Goal: Transaction & Acquisition: Purchase product/service

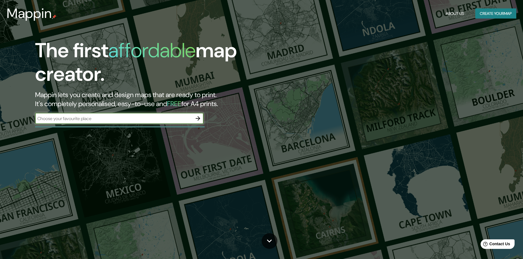
click at [169, 122] on input "text" at bounding box center [113, 118] width 157 height 6
type input "[GEOGRAPHIC_DATA]"
click at [197, 122] on icon "button" at bounding box center [198, 118] width 7 height 7
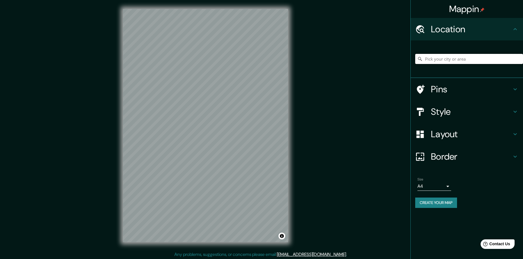
click at [436, 60] on input "Pick your city or area" at bounding box center [469, 59] width 108 height 10
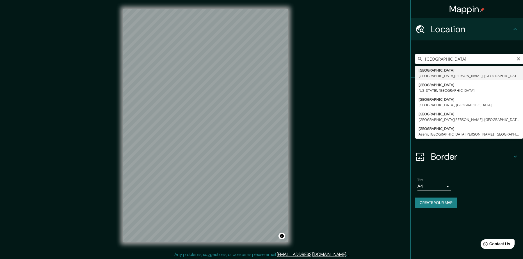
type input "[GEOGRAPHIC_DATA], [GEOGRAPHIC_DATA][PERSON_NAME], [GEOGRAPHIC_DATA]"
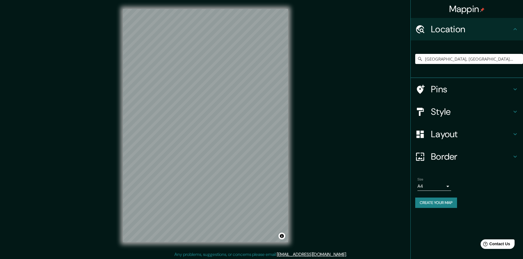
click at [516, 138] on icon at bounding box center [515, 134] width 7 height 7
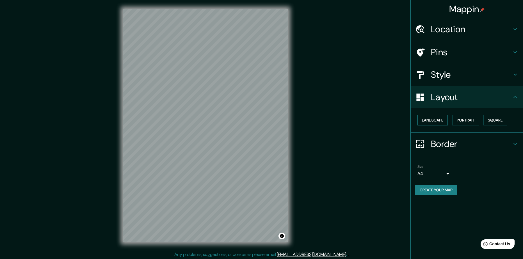
click at [436, 126] on button "Landscape" at bounding box center [433, 120] width 30 height 10
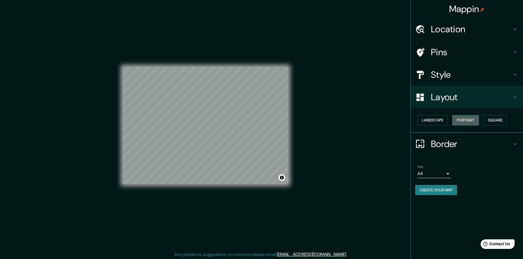
click at [461, 126] on button "Portrait" at bounding box center [466, 120] width 27 height 10
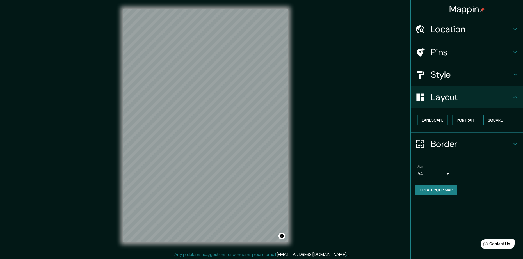
click at [502, 124] on button "Square" at bounding box center [496, 120] width 24 height 10
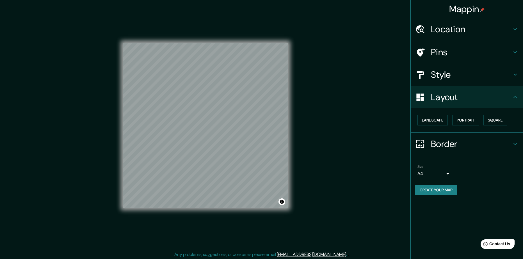
click at [513, 147] on icon at bounding box center [515, 144] width 7 height 7
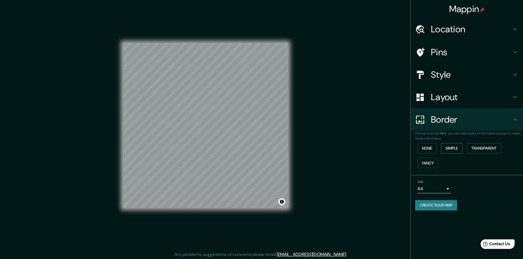
click at [455, 154] on button "Simple" at bounding box center [451, 148] width 21 height 10
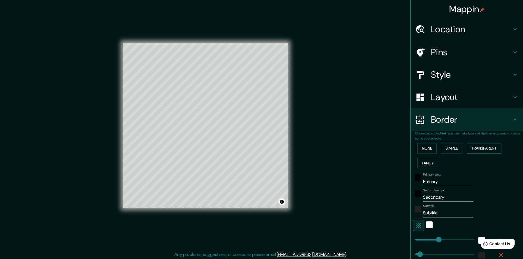
click at [479, 154] on button "Transparent" at bounding box center [484, 148] width 34 height 10
click at [459, 51] on h4 "Pins" at bounding box center [471, 52] width 81 height 11
type input "282"
type input "47"
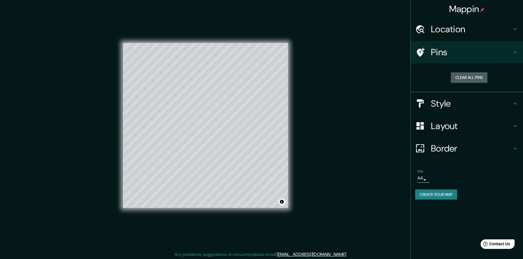
click at [472, 79] on button "Clear all pins" at bounding box center [469, 77] width 37 height 10
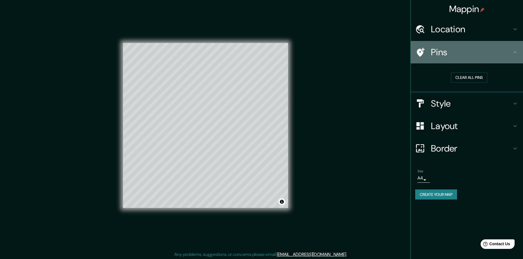
click at [515, 53] on icon at bounding box center [515, 52] width 7 height 7
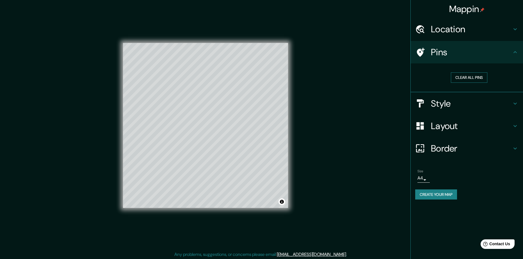
click at [467, 83] on button "Clear all pins" at bounding box center [469, 77] width 37 height 10
click at [457, 80] on button "Clear all pins" at bounding box center [469, 77] width 37 height 10
click at [464, 79] on button "Clear all pins" at bounding box center [469, 77] width 37 height 10
click at [470, 113] on div "Style" at bounding box center [467, 103] width 112 height 22
type input "282"
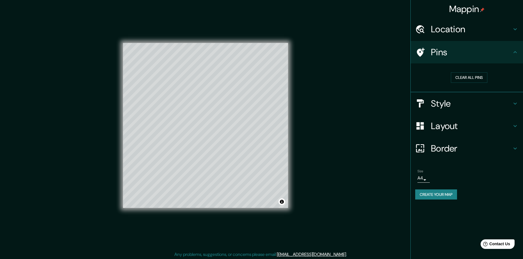
type input "47"
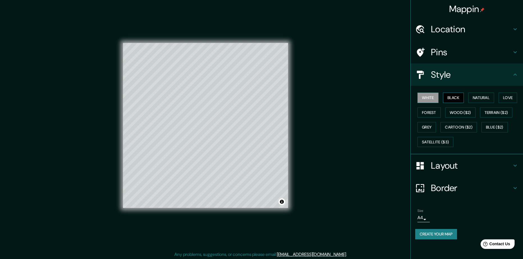
click at [446, 103] on button "Black" at bounding box center [453, 98] width 21 height 10
click at [478, 100] on button "Natural" at bounding box center [482, 98] width 26 height 10
click at [513, 101] on button "Love" at bounding box center [508, 98] width 19 height 10
click at [435, 116] on button "Forest" at bounding box center [429, 113] width 23 height 10
click at [457, 116] on button "Wood ($2)" at bounding box center [460, 113] width 30 height 10
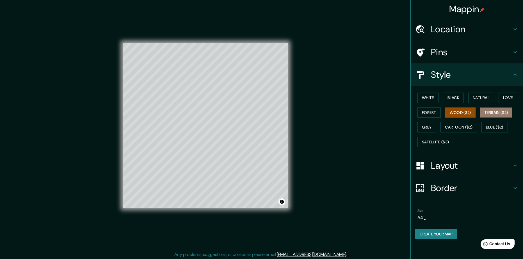
click at [492, 117] on button "Terrain ($2)" at bounding box center [496, 113] width 33 height 10
click at [436, 117] on button "Forest" at bounding box center [429, 113] width 23 height 10
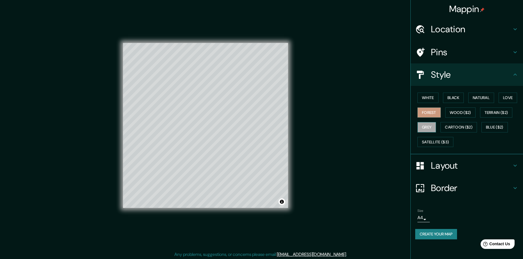
click at [430, 133] on button "Grey" at bounding box center [427, 127] width 19 height 10
click at [435, 147] on button "Satellite ($3)" at bounding box center [436, 142] width 36 height 10
click at [428, 103] on button "White" at bounding box center [428, 98] width 21 height 10
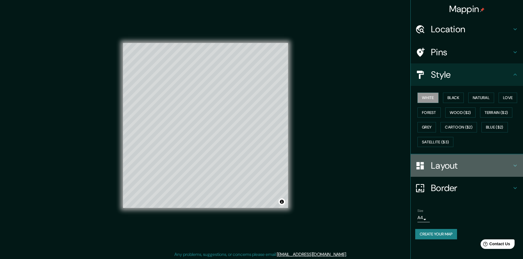
click at [444, 171] on h4 "Layout" at bounding box center [471, 165] width 81 height 11
type input "282"
type input "47"
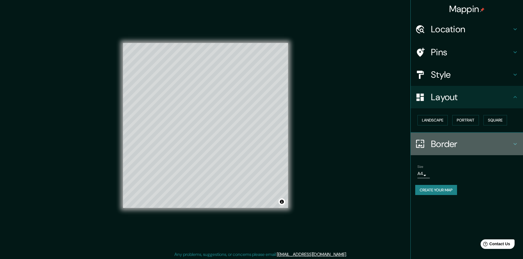
click at [461, 150] on h4 "Border" at bounding box center [471, 143] width 81 height 11
type input "282"
type input "47"
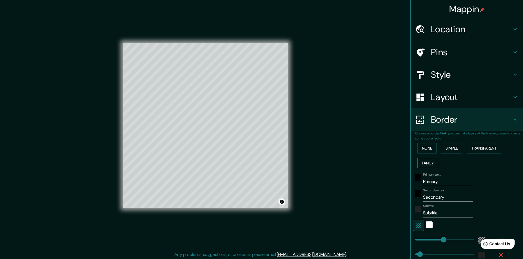
click at [428, 169] on button "Fancy" at bounding box center [428, 163] width 21 height 10
click at [451, 154] on button "Simple" at bounding box center [451, 148] width 21 height 10
click at [479, 154] on button "Transparent" at bounding box center [484, 148] width 34 height 10
click at [452, 154] on button "Simple" at bounding box center [451, 148] width 21 height 10
click at [470, 154] on button "Transparent" at bounding box center [484, 148] width 34 height 10
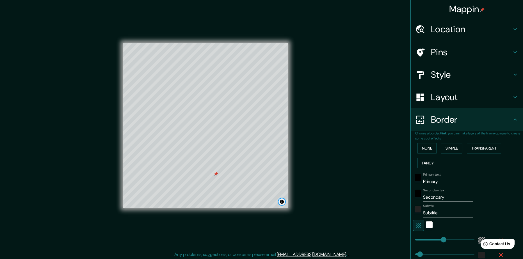
click at [280, 204] on button "Toggle attribution" at bounding box center [282, 202] width 7 height 7
click at [449, 58] on h4 "Pins" at bounding box center [471, 52] width 81 height 11
type input "282"
type input "47"
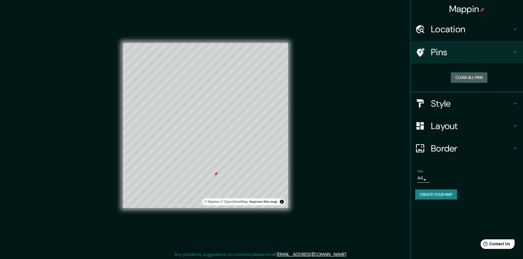
click at [464, 77] on button "Clear all pins" at bounding box center [469, 77] width 37 height 10
click at [480, 82] on button "Clear all pins" at bounding box center [469, 77] width 37 height 10
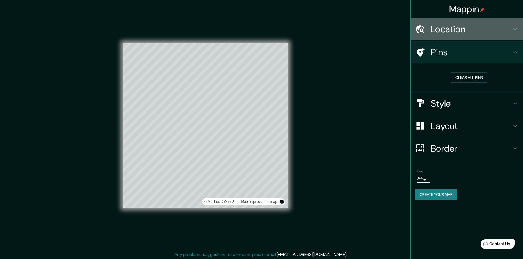
click at [513, 23] on div "Location" at bounding box center [467, 29] width 112 height 22
type input "282"
type input "47"
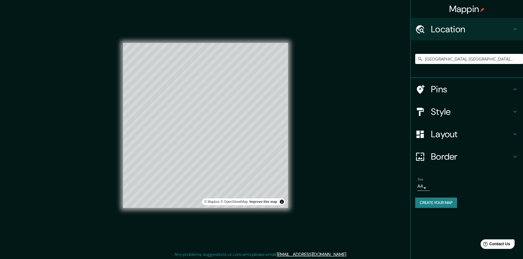
click at [513, 23] on div "Location" at bounding box center [467, 29] width 112 height 22
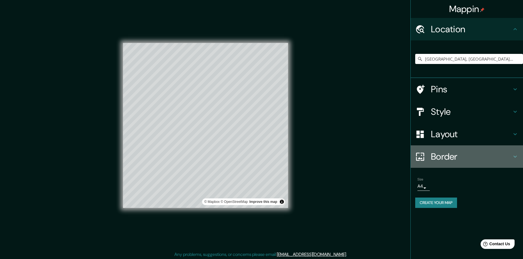
click at [463, 159] on h4 "Border" at bounding box center [471, 156] width 81 height 11
type input "282"
type input "47"
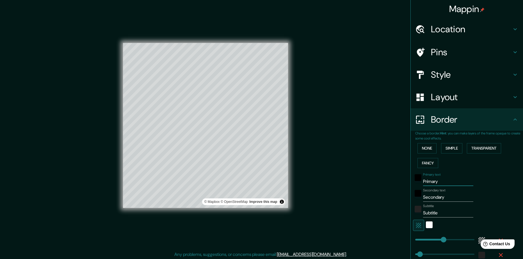
click at [434, 186] on input "Primary" at bounding box center [448, 181] width 50 height 9
type input "Primar"
type input "282"
type input "47"
type input "Prima"
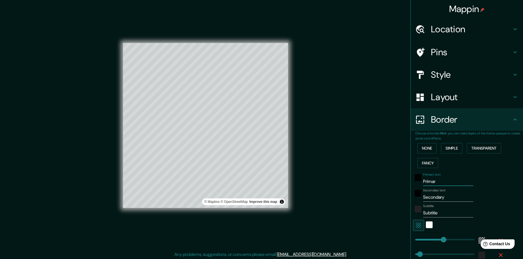
type input "282"
type input "47"
type input "Prim"
type input "282"
type input "47"
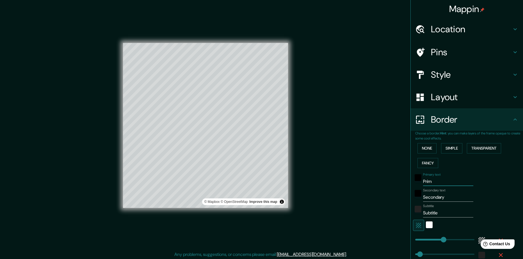
type input "Pri"
type input "282"
type input "47"
type input "Pr"
type input "282"
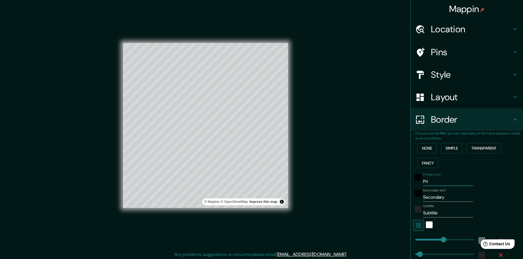
type input "47"
type input "P"
type input "282"
type input "47"
type input "282"
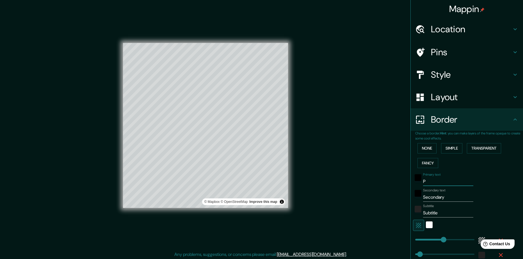
type input "47"
type input "L"
type input "282"
type input "47"
type input "LA"
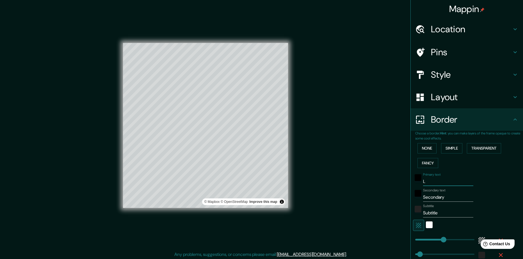
type input "282"
type input "47"
type input "LA"
type input "282"
type input "47"
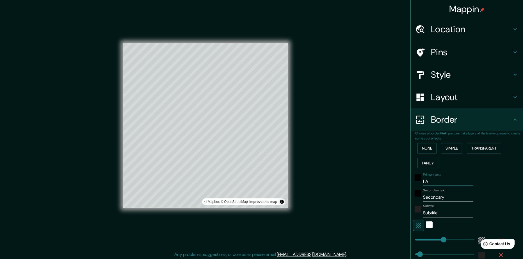
type input "LA R"
type input "282"
type input "47"
type input "LA RI"
type input "282"
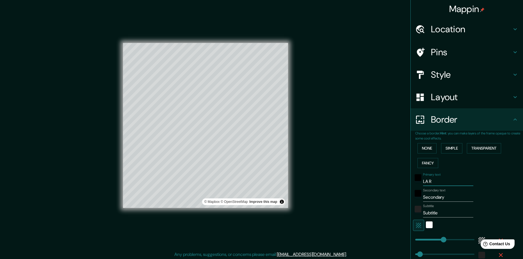
type input "47"
type input "LA RIO"
type input "282"
type input "47"
type input "LA RIOJ"
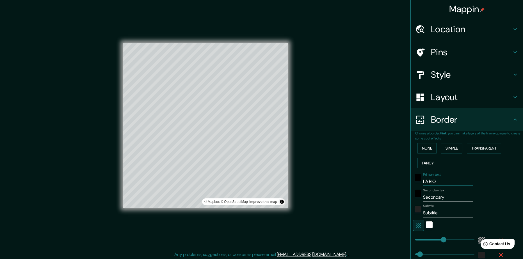
type input "282"
type input "47"
type input "[GEOGRAPHIC_DATA]"
type input "282"
type input "47"
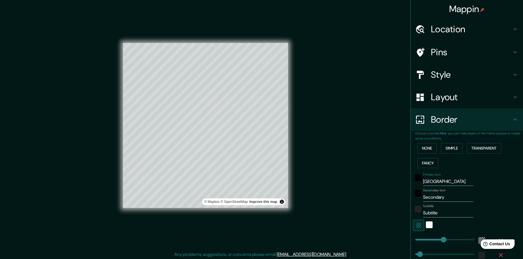
type input "[GEOGRAPHIC_DATA]"
type input "282"
type input "47"
type input "[GEOGRAPHIC_DATA] L"
type input "282"
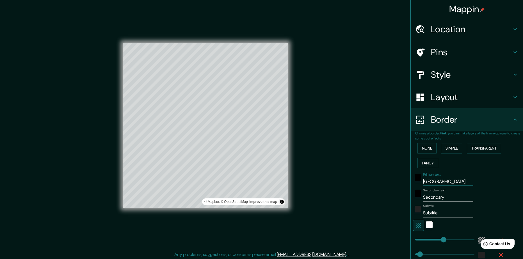
type input "47"
type input "[GEOGRAPHIC_DATA] LA"
type input "282"
type input "47"
type input "LA RIOJA LAB"
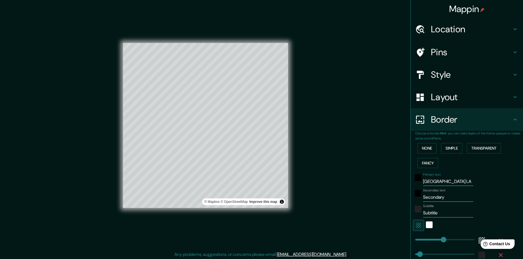
type input "282"
type input "47"
type input "LA RIOJA LAB."
type input "282"
type input "47"
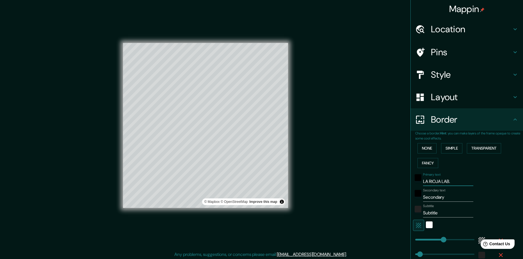
type input "LA RIOJA LAB."
click at [443, 202] on input "Secondary" at bounding box center [448, 197] width 50 height 9
type input "Secondar"
type input "282"
type input "47"
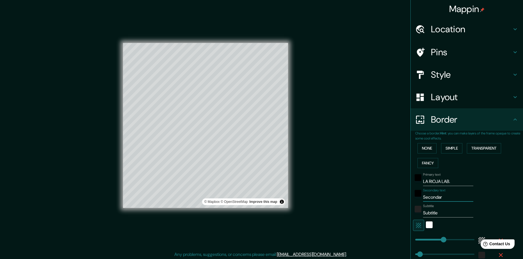
type input "Seconda"
type input "282"
type input "47"
type input "Second"
type input "282"
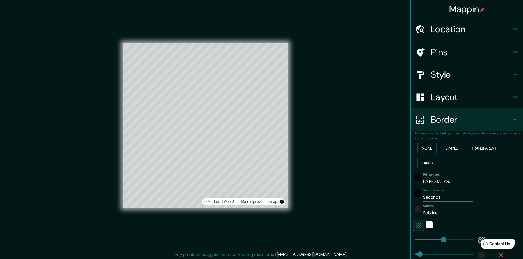
type input "47"
type input "Secon"
type input "282"
type input "47"
type input "Seco"
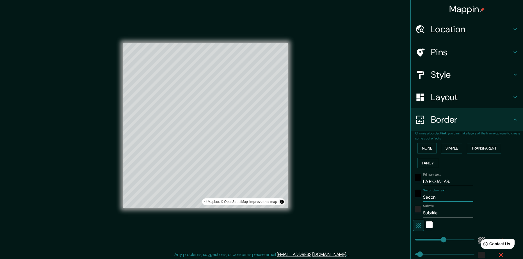
type input "282"
type input "47"
type input "Sec"
type input "282"
type input "47"
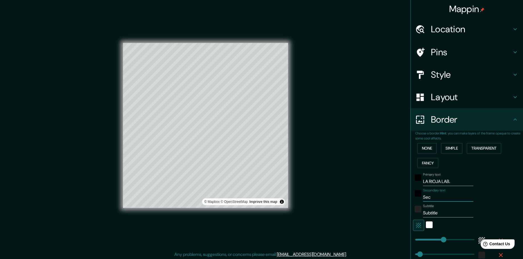
type input "Se"
type input "282"
type input "47"
type input "S"
type input "282"
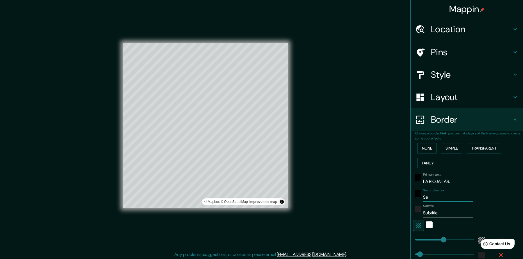
type input "47"
type input "282"
type input "47"
click at [441, 218] on input "Subtitle" at bounding box center [448, 213] width 50 height 9
type input "Subtitl"
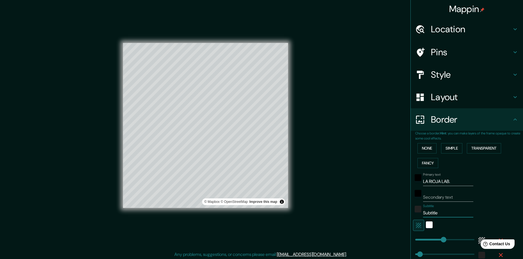
type input "282"
type input "47"
type input "Subtit"
type input "282"
type input "47"
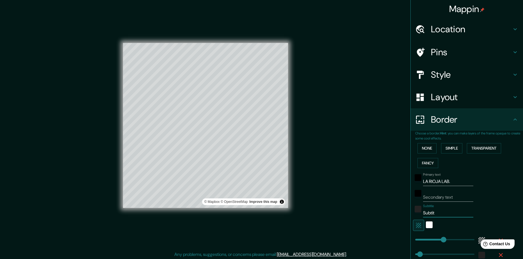
type input "Subti"
type input "282"
type input "47"
type input "Subt"
type input "282"
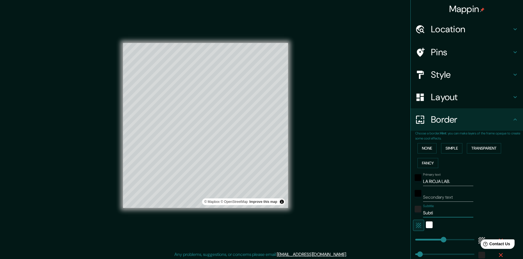
type input "47"
type input "Sub"
type input "282"
type input "47"
type input "Su"
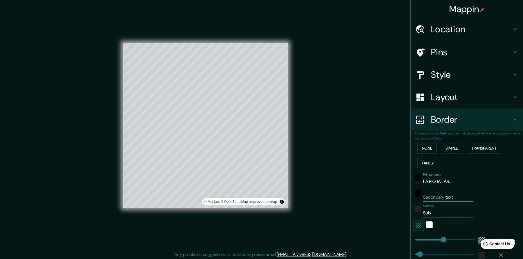
type input "282"
type input "47"
type input "S"
type input "282"
type input "47"
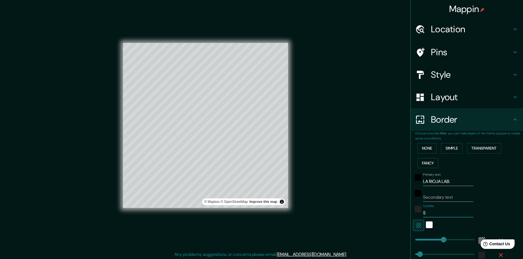
type input "282"
type input "47"
type input "L"
type input "282"
type input "47"
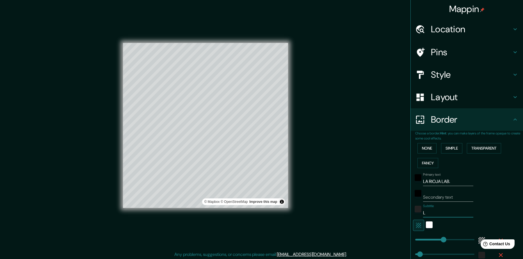
type input "LA"
type input "282"
type input "47"
type input "LA"
type input "282"
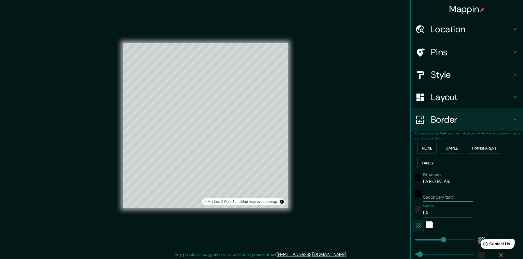
type input "47"
type input "LA R"
type input "282"
type input "47"
type input "LA RI"
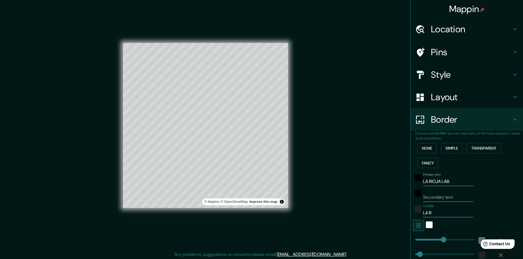
type input "282"
type input "47"
type input "LA RIO"
type input "282"
type input "47"
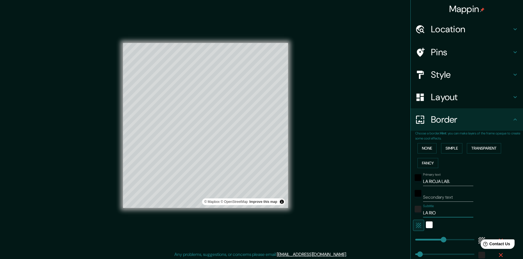
type input "LA RIOJ"
type input "282"
type input "47"
type input "[GEOGRAPHIC_DATA]"
type input "282"
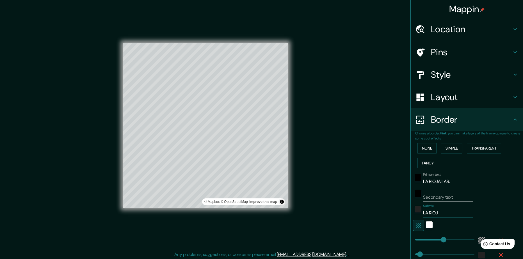
type input "47"
type input "[GEOGRAPHIC_DATA],"
type input "282"
type input "47"
type input "[GEOGRAPHIC_DATA],"
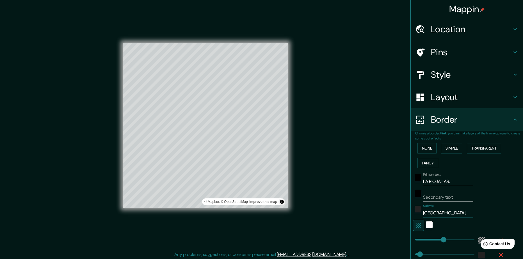
type input "282"
type input "47"
type input "[GEOGRAPHIC_DATA], M"
type input "282"
type input "47"
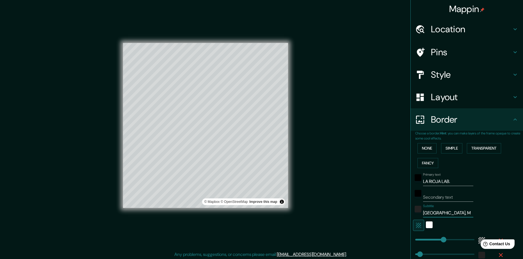
type input "[GEOGRAPHIC_DATA], [GEOGRAPHIC_DATA]"
type input "282"
type input "47"
type input "[GEOGRAPHIC_DATA], MON"
type input "282"
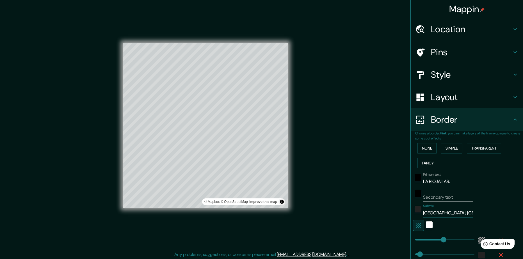
type input "47"
type input "[GEOGRAPHIC_DATA], [GEOGRAPHIC_DATA]"
type input "282"
type input "47"
type input "[GEOGRAPHIC_DATA], [GEOGRAPHIC_DATA]"
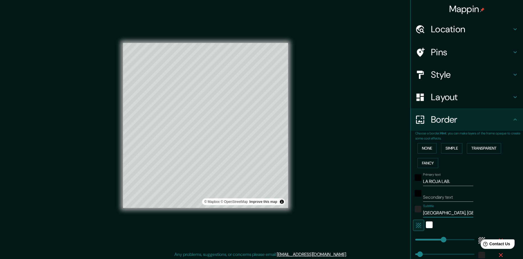
type input "282"
type input "47"
type input "[GEOGRAPHIC_DATA], [GEOGRAPHIC_DATA]"
type input "282"
type input "47"
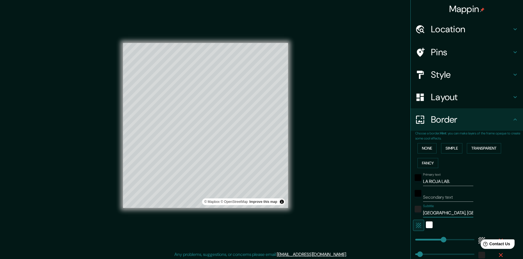
type input "[GEOGRAPHIC_DATA], [GEOGRAPHIC_DATA]"
type input "282"
type input "47"
type input "[GEOGRAPHIC_DATA], [GEOGRAPHIC_DATA]"
type input "282"
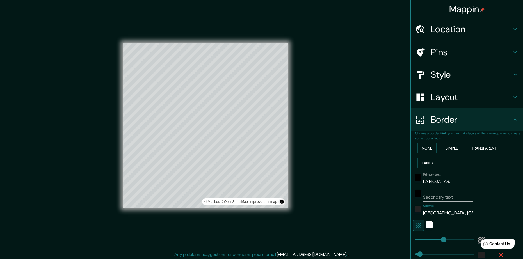
type input "47"
type input "[GEOGRAPHIC_DATA], [GEOGRAPHIC_DATA]"
type input "282"
type input "47"
type input "[GEOGRAPHIC_DATA], [GEOGRAPHIC_DATA],"
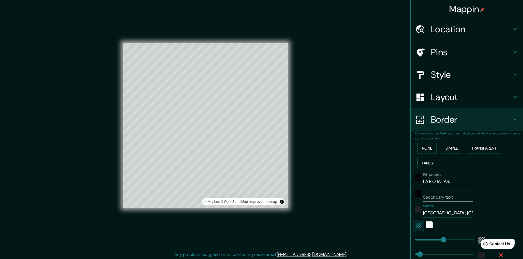
type input "282"
type input "47"
type input "[GEOGRAPHIC_DATA], [GEOGRAPHIC_DATA],"
type input "282"
type input "47"
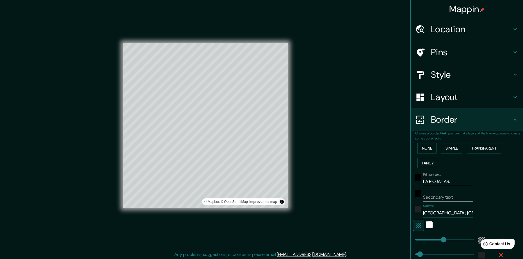
type input "[GEOGRAPHIC_DATA], [GEOGRAPHIC_DATA], [GEOGRAPHIC_DATA]"
type input "282"
type input "47"
type input "[GEOGRAPHIC_DATA], [GEOGRAPHIC_DATA], [GEOGRAPHIC_DATA]"
type input "282"
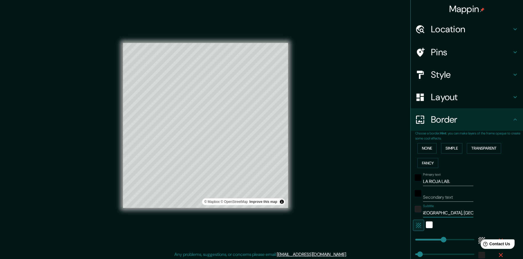
type input "47"
type input "[GEOGRAPHIC_DATA], [GEOGRAPHIC_DATA], [GEOGRAPHIC_DATA]"
type input "282"
click at [426, 228] on div "white" at bounding box center [429, 225] width 7 height 7
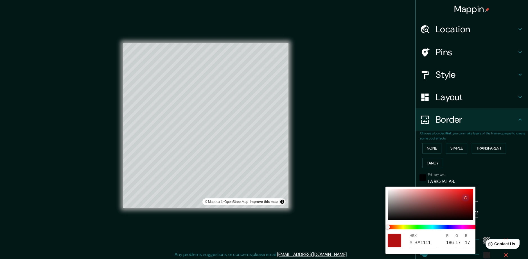
drag, startPoint x: 420, startPoint y: 214, endPoint x: 463, endPoint y: 197, distance: 45.7
click at [463, 197] on div at bounding box center [429, 204] width 85 height 31
drag, startPoint x: 447, startPoint y: 207, endPoint x: 444, endPoint y: 209, distance: 4.0
click at [444, 209] on div at bounding box center [429, 204] width 85 height 31
drag, startPoint x: 444, startPoint y: 209, endPoint x: 383, endPoint y: 183, distance: 66.4
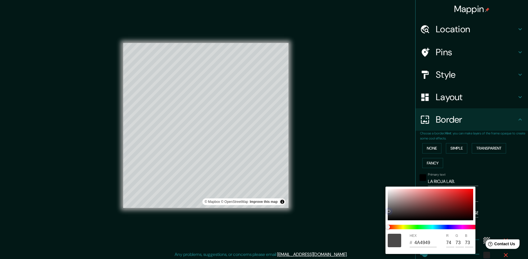
click at [383, 183] on div "HEX # 4A4949 R 74 G 73 B 73" at bounding box center [264, 129] width 528 height 259
click at [386, 192] on div "HEX # 4A4949 R 74 G 73 B 73" at bounding box center [430, 220] width 90 height 67
click at [388, 192] on div at bounding box center [429, 204] width 85 height 31
drag, startPoint x: 388, startPoint y: 192, endPoint x: 379, endPoint y: 165, distance: 28.2
click at [379, 165] on div "HEX # F6F5F5 R 246 G 245 B 245" at bounding box center [264, 129] width 528 height 259
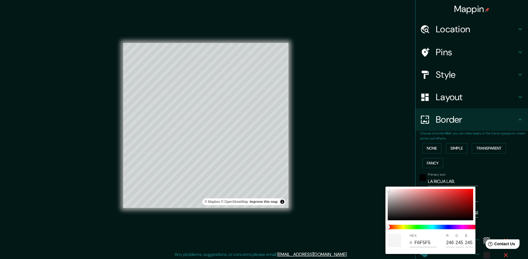
click at [499, 179] on div at bounding box center [264, 129] width 528 height 259
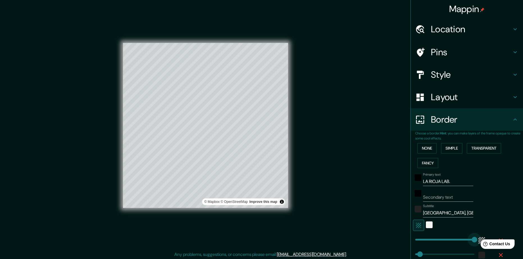
drag, startPoint x: 438, startPoint y: 248, endPoint x: 501, endPoint y: 255, distance: 62.7
drag, startPoint x: 471, startPoint y: 249, endPoint x: 383, endPoint y: 252, distance: 88.2
drag, startPoint x: 411, startPoint y: 251, endPoint x: 424, endPoint y: 252, distance: 12.9
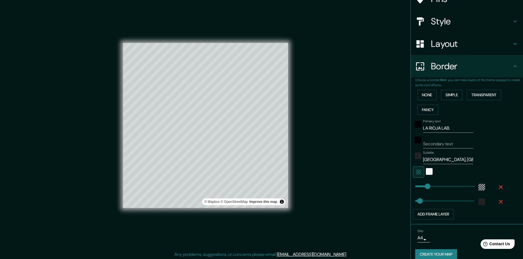
scroll to position [71, 0]
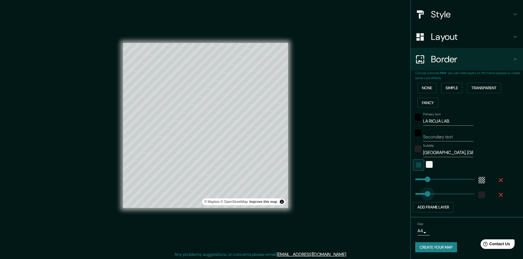
drag, startPoint x: 418, startPoint y: 192, endPoint x: 444, endPoint y: 194, distance: 25.6
drag, startPoint x: 444, startPoint y: 194, endPoint x: 403, endPoint y: 193, distance: 40.2
click at [444, 250] on button "Create your map" at bounding box center [436, 247] width 42 height 10
click at [441, 204] on button "Add frame layer" at bounding box center [433, 207] width 41 height 10
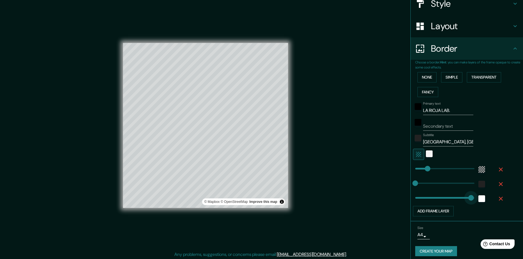
drag, startPoint x: 436, startPoint y: 207, endPoint x: 457, endPoint y: 208, distance: 20.5
drag, startPoint x: 457, startPoint y: 208, endPoint x: 408, endPoint y: 211, distance: 48.7
click at [498, 202] on icon "button" at bounding box center [501, 198] width 7 height 7
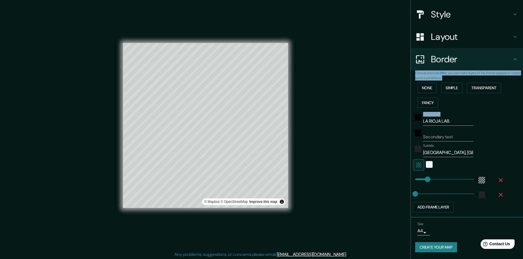
drag, startPoint x: 517, startPoint y: 118, endPoint x: 522, endPoint y: 38, distance: 79.7
click at [522, 38] on div "Mappin Location [GEOGRAPHIC_DATA], [GEOGRAPHIC_DATA][PERSON_NAME], [GEOGRAPHIC_…" at bounding box center [467, 129] width 113 height 259
click at [438, 248] on button "Create your map" at bounding box center [436, 247] width 42 height 10
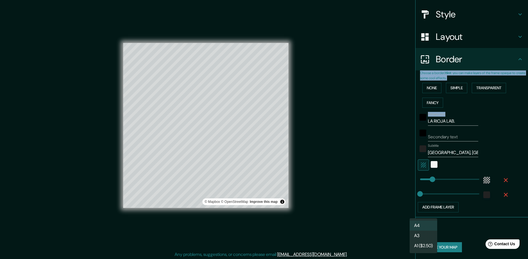
click at [419, 233] on body "Mappin Location [GEOGRAPHIC_DATA], [GEOGRAPHIC_DATA][PERSON_NAME], [GEOGRAPHIC_…" at bounding box center [264, 129] width 528 height 259
click at [448, 229] on div at bounding box center [264, 129] width 528 height 259
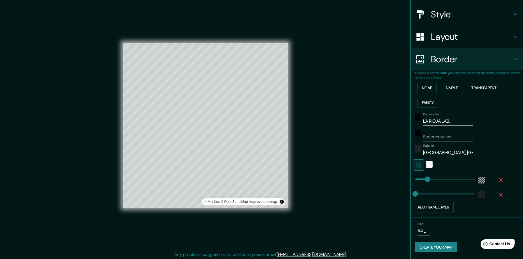
drag, startPoint x: 290, startPoint y: 142, endPoint x: 337, endPoint y: 85, distance: 74.6
click at [337, 85] on div "Mappin Location [GEOGRAPHIC_DATA], [GEOGRAPHIC_DATA][PERSON_NAME], [GEOGRAPHIC_…" at bounding box center [261, 130] width 523 height 260
click at [464, 31] on h4 "Layout" at bounding box center [471, 36] width 81 height 11
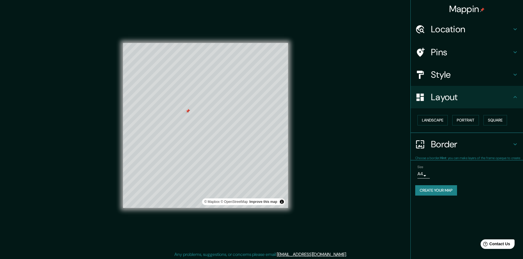
scroll to position [0, 0]
click at [449, 51] on h4 "Pins" at bounding box center [471, 52] width 81 height 11
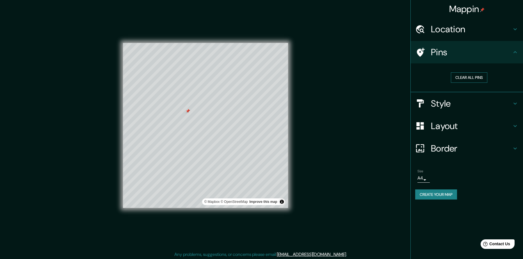
click at [466, 82] on button "Clear all pins" at bounding box center [469, 77] width 37 height 10
click at [462, 75] on button "Clear all pins" at bounding box center [469, 77] width 37 height 10
click at [443, 200] on button "Create your map" at bounding box center [436, 195] width 42 height 10
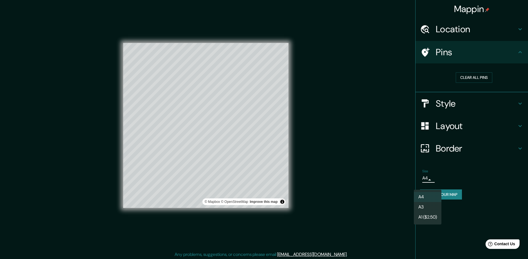
click at [424, 188] on body "Mappin Location [GEOGRAPHIC_DATA], [GEOGRAPHIC_DATA][PERSON_NAME], [GEOGRAPHIC_…" at bounding box center [264, 129] width 528 height 259
click at [426, 206] on li "A3" at bounding box center [427, 207] width 28 height 10
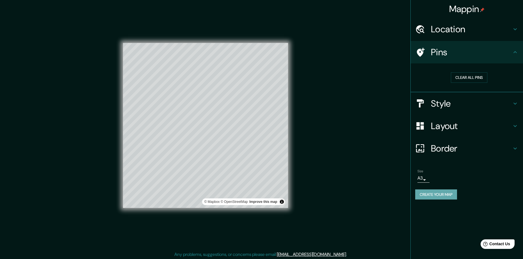
click at [442, 200] on button "Create your map" at bounding box center [436, 195] width 42 height 10
